Goal: Transaction & Acquisition: Purchase product/service

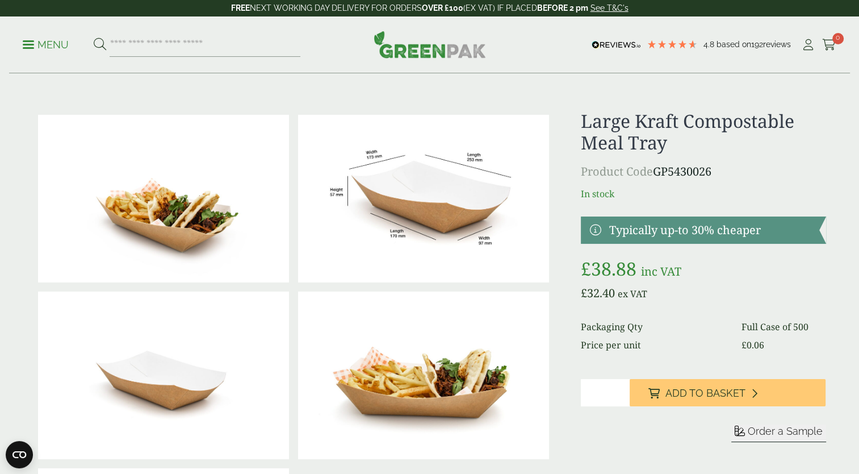
click at [656, 235] on link at bounding box center [703, 229] width 245 height 27
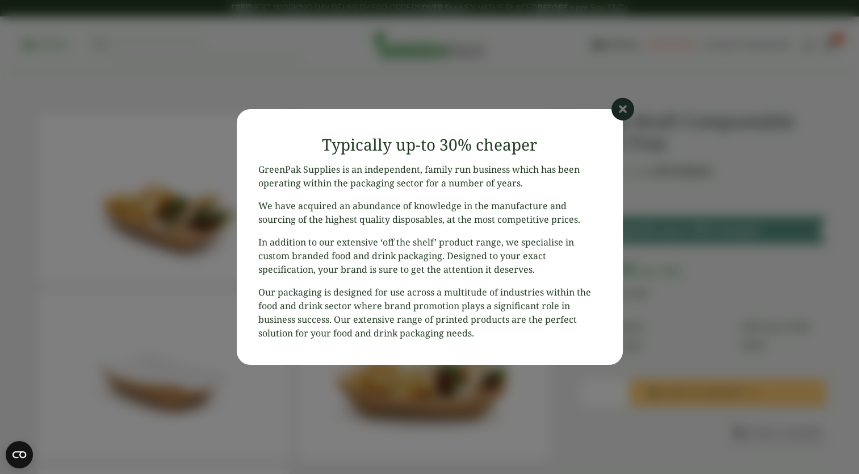
click at [627, 113] on icon at bounding box center [623, 109] width 23 height 23
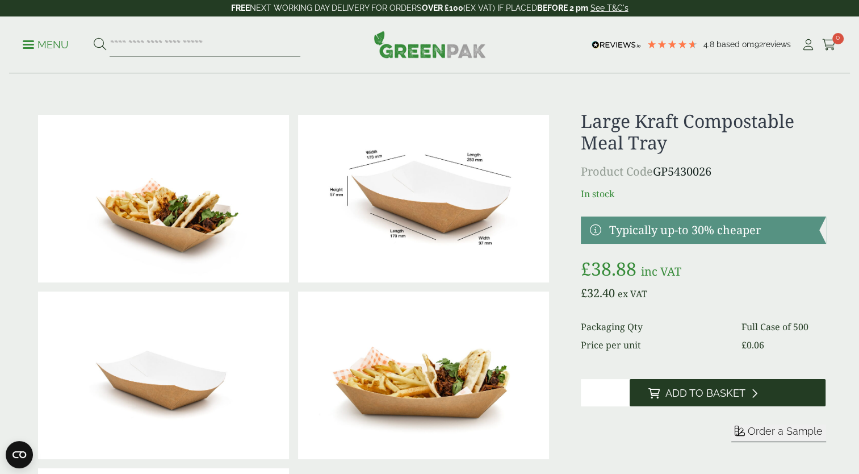
click at [705, 388] on span "Add to Basket" at bounding box center [705, 393] width 80 height 12
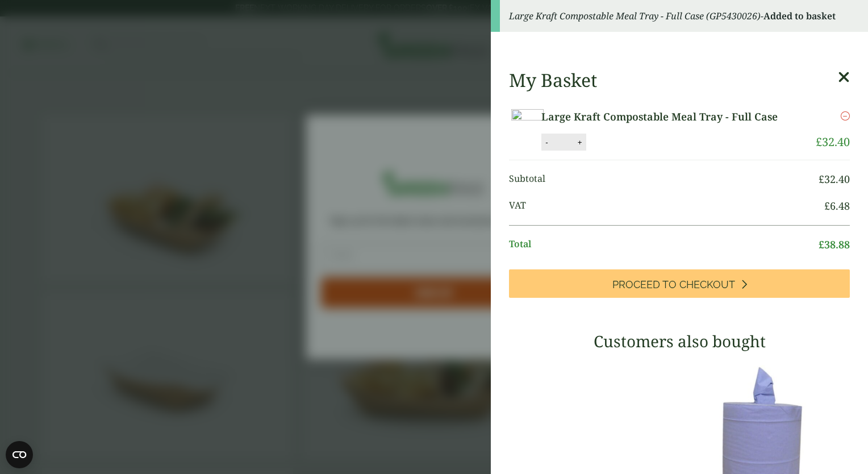
click at [841, 115] on icon "Remove this item" at bounding box center [845, 115] width 9 height 9
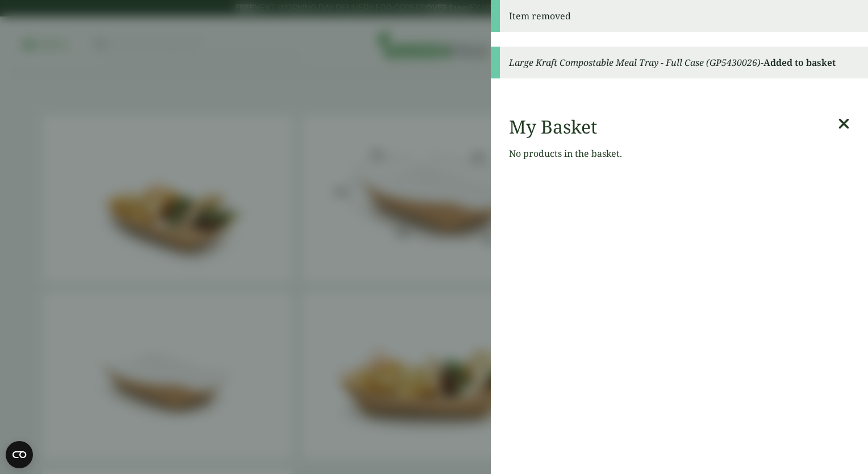
click at [838, 128] on icon at bounding box center [844, 124] width 12 height 16
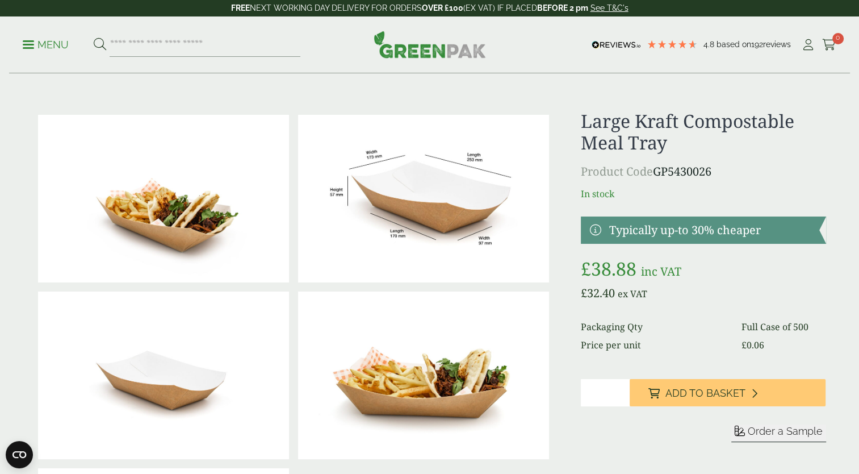
drag, startPoint x: 618, startPoint y: 386, endPoint x: 559, endPoint y: 383, distance: 59.1
click at [559, 384] on div at bounding box center [430, 375] width 806 height 530
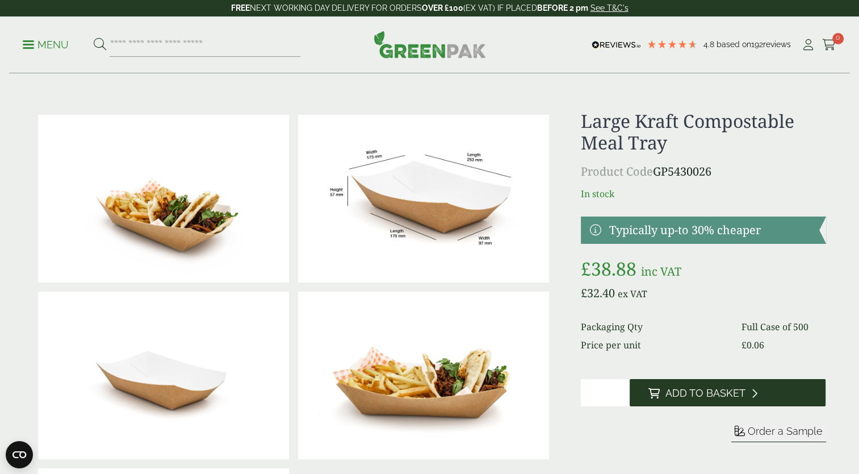
type input "**"
click at [706, 384] on button "Add to Basket" at bounding box center [728, 392] width 196 height 27
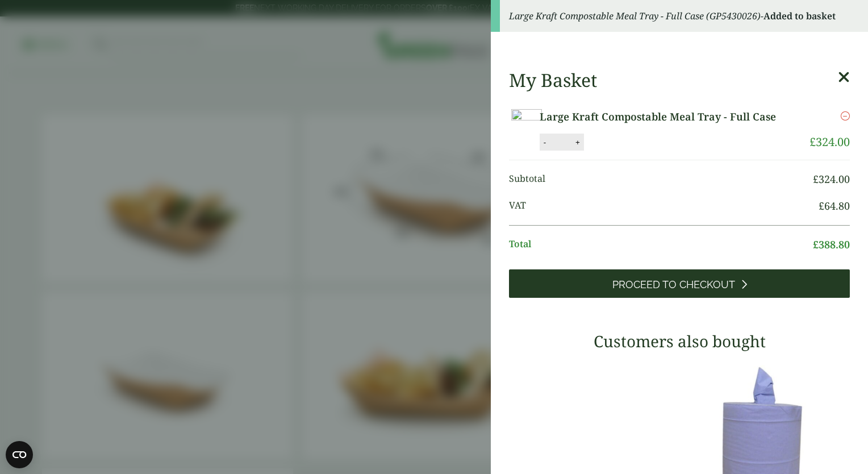
click at [703, 291] on span "Proceed to Checkout" at bounding box center [673, 284] width 123 height 12
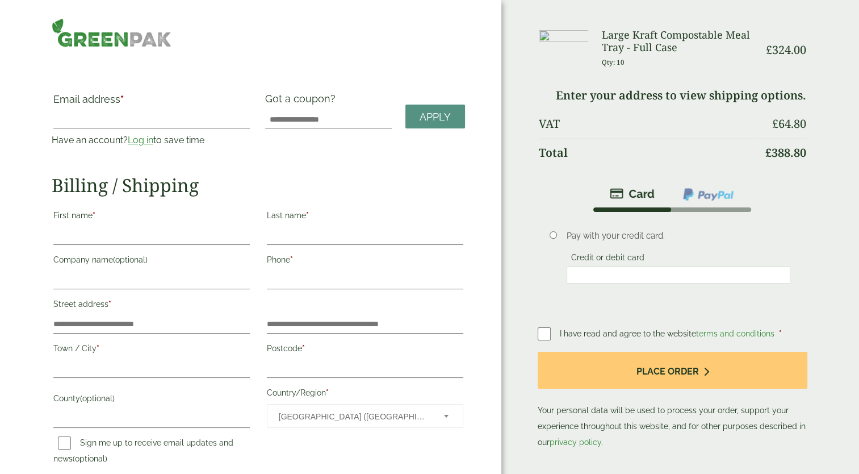
click at [546, 225] on li "Pay with your credit card. Credit or debit card Save payment information to my …" at bounding box center [673, 262] width 270 height 100
click at [538, 233] on li "Pay with your credit card. Credit or debit card Save payment information to my …" at bounding box center [673, 262] width 270 height 100
click at [553, 226] on li "Pay with your credit card. Credit or debit card Save payment information to my …" at bounding box center [673, 262] width 270 height 100
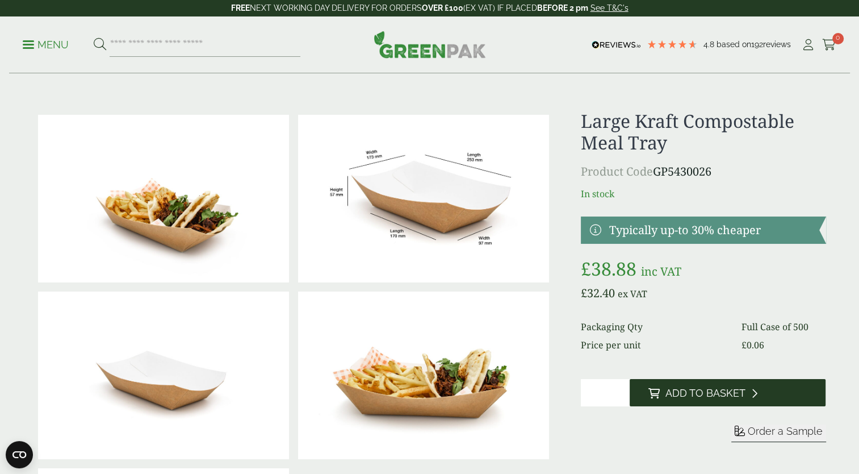
click at [692, 405] on button "Add to Basket" at bounding box center [728, 392] width 196 height 27
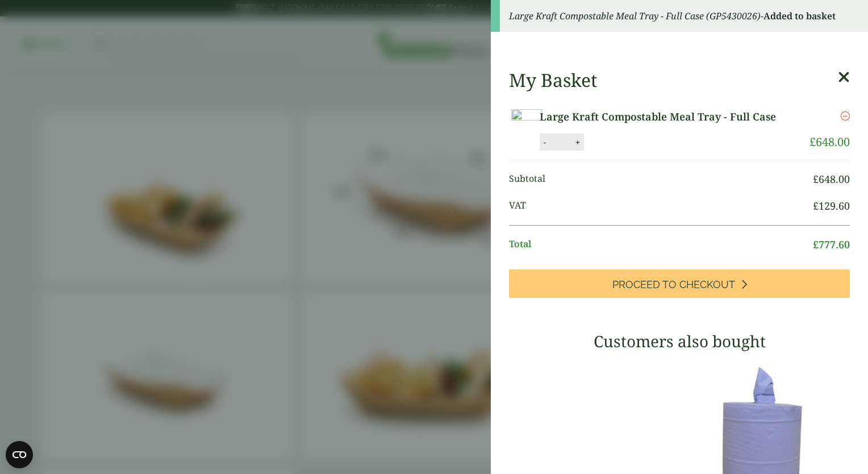
click at [837, 76] on div "My Basket Large Kraft Compostable Meal Tray - Full Case Large Kraft Compostable…" at bounding box center [679, 396] width 377 height 672
click at [833, 78] on div "My Basket Large Kraft Compostable Meal Tray - Full Case Large Kraft Compostable…" at bounding box center [679, 396] width 377 height 672
click at [838, 76] on icon at bounding box center [844, 77] width 12 height 16
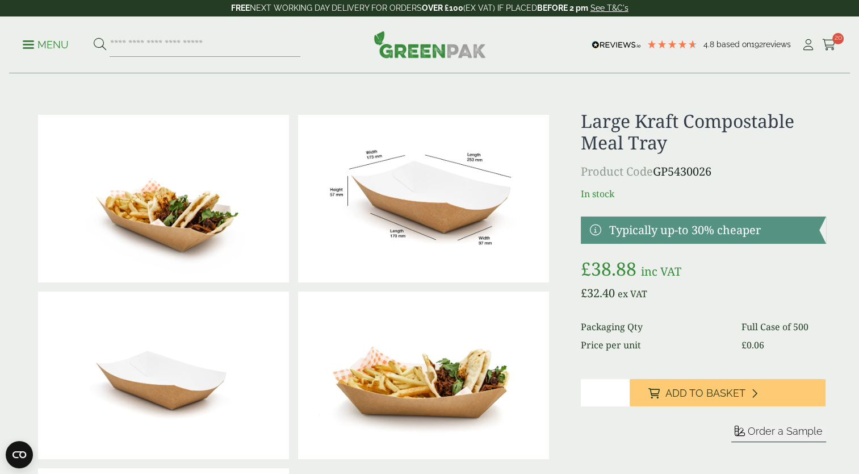
drag, startPoint x: 827, startPoint y: 37, endPoint x: 814, endPoint y: 40, distance: 13.3
click at [827, 39] on link "Cart 20" at bounding box center [829, 44] width 14 height 17
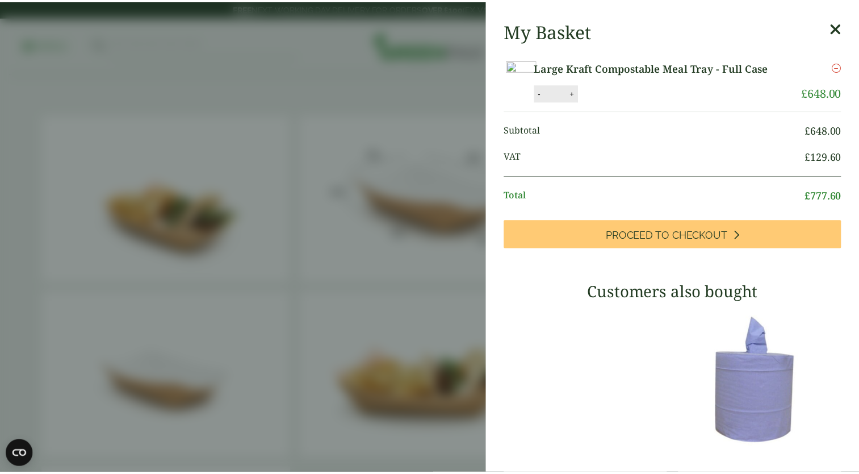
scroll to position [285, 0]
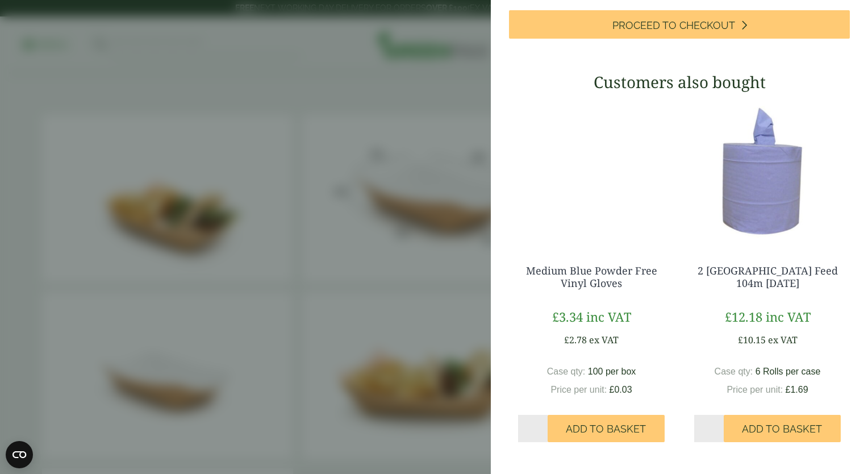
click at [296, 300] on aside "Large Kraft Compostable Meal Tray - Full Case (GP5430026) - Added to basket My …" at bounding box center [434, 237] width 868 height 474
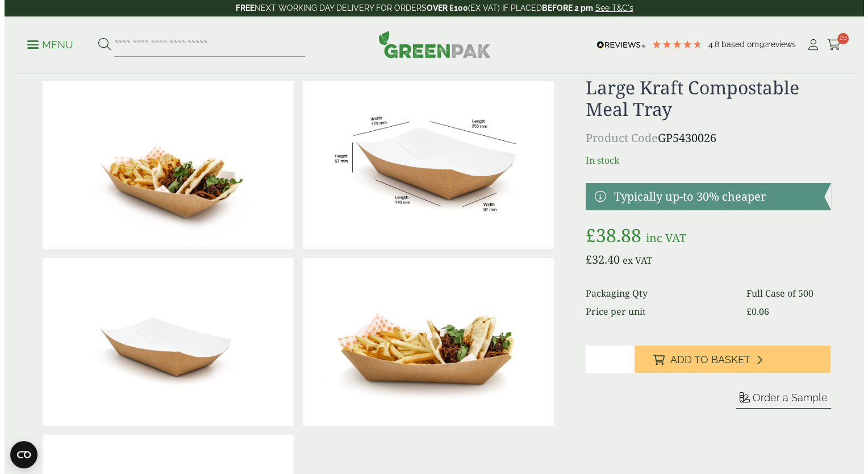
scroll to position [0, 0]
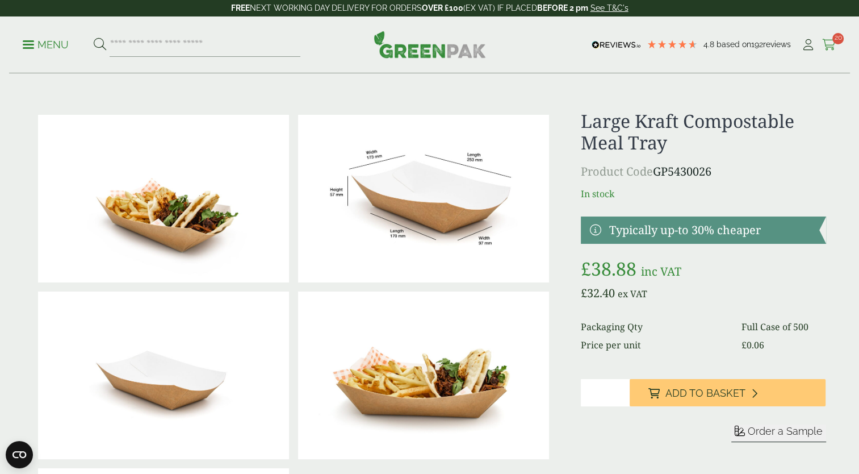
click at [827, 39] on icon at bounding box center [829, 44] width 14 height 11
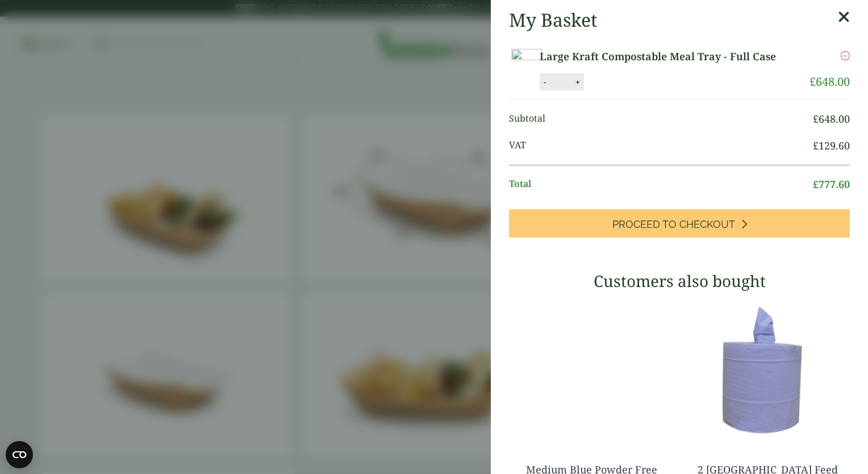
click at [834, 14] on div "My Basket Large Kraft Compostable Meal Tray - Full Case Large Kraft Compostable…" at bounding box center [679, 336] width 377 height 672
click at [838, 16] on icon at bounding box center [844, 17] width 12 height 16
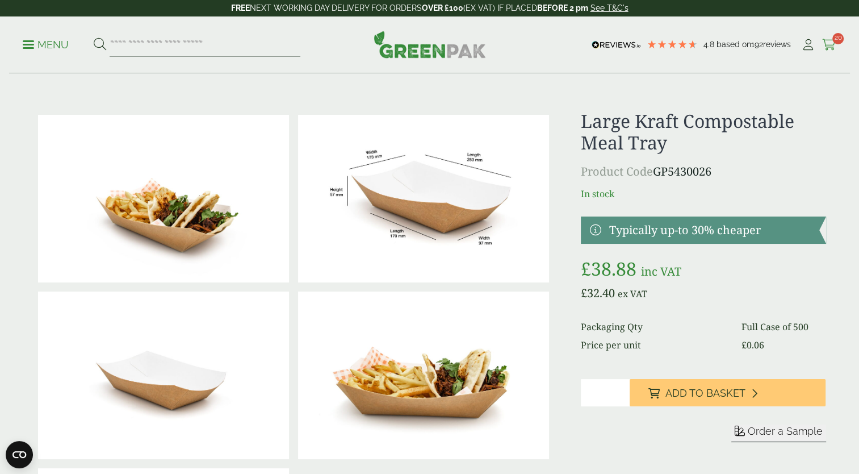
click at [831, 48] on icon at bounding box center [829, 44] width 14 height 11
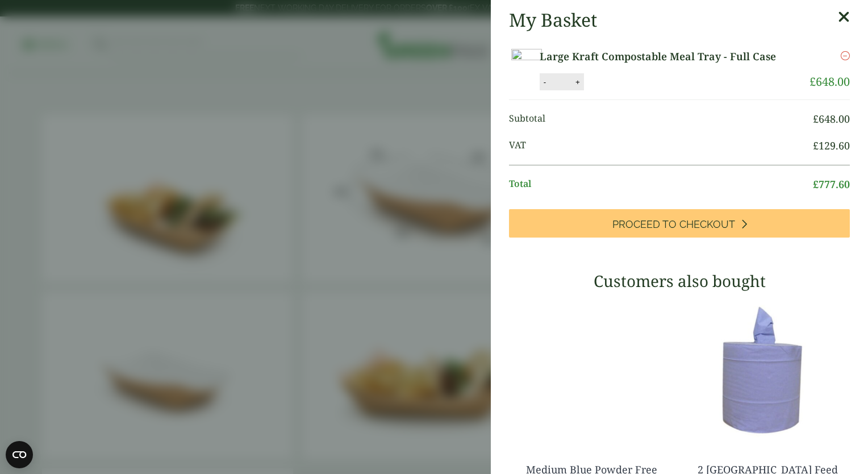
click at [572, 94] on input "**" at bounding box center [560, 82] width 23 height 24
type input "**"
click at [731, 153] on span "VAT" at bounding box center [661, 145] width 304 height 15
click at [643, 91] on button "Update" at bounding box center [614, 82] width 57 height 17
